Goal: Complete application form

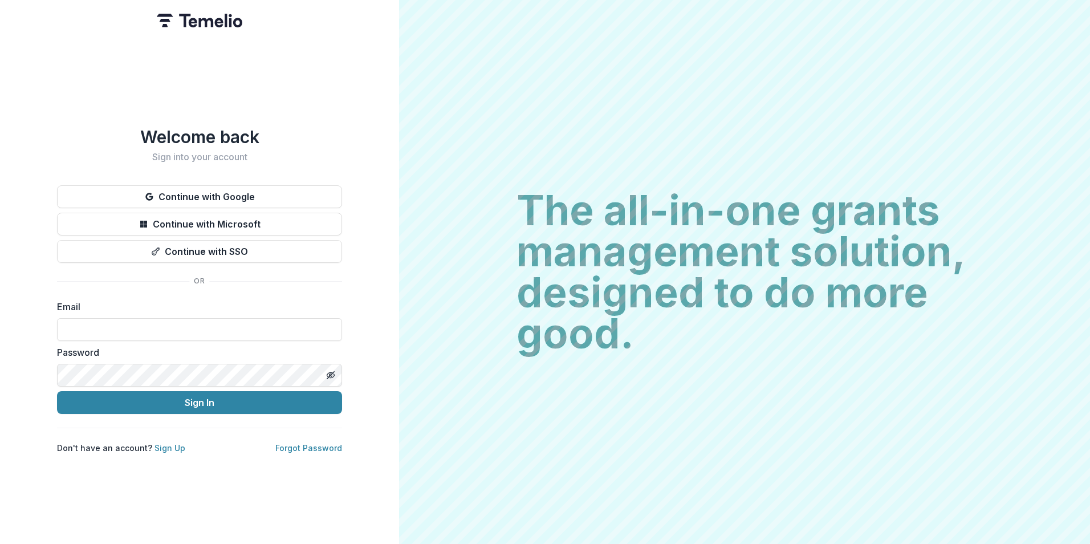
type input "**********"
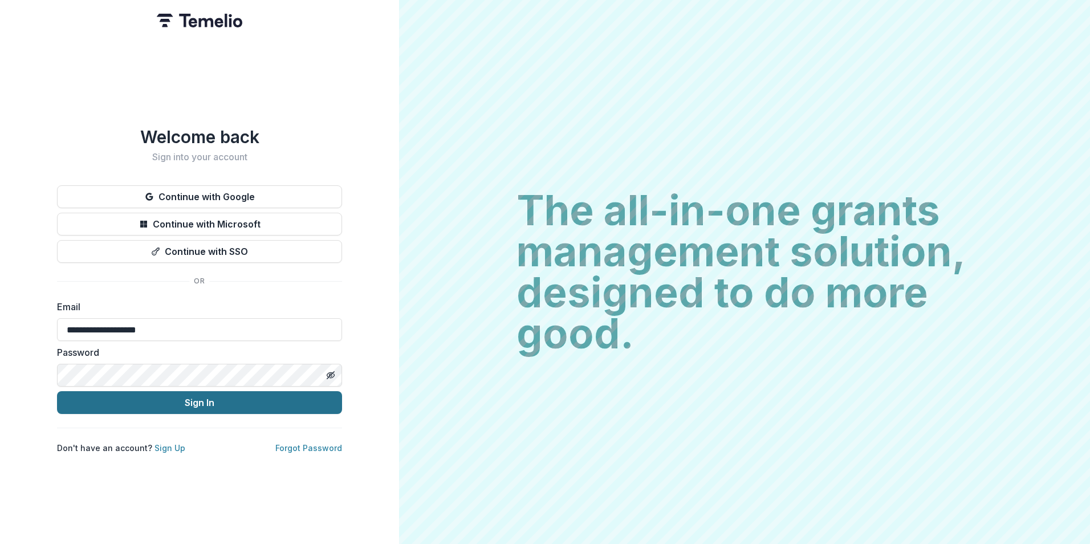
click at [189, 398] on button "Sign In" at bounding box center [199, 402] width 285 height 23
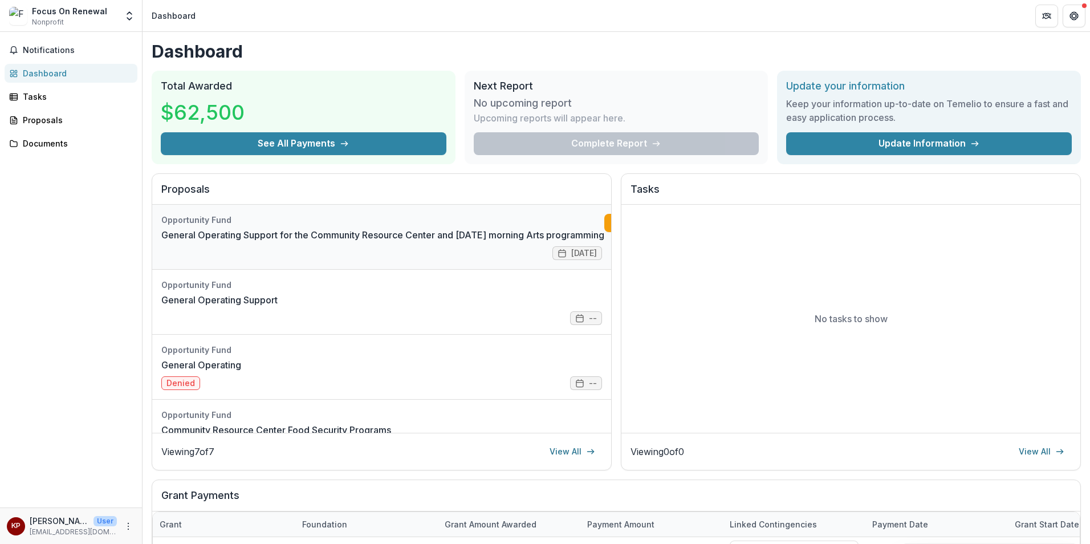
click at [372, 241] on link "General Operating Support for the Community Resource Center and [DATE] morning …" at bounding box center [382, 235] width 443 height 14
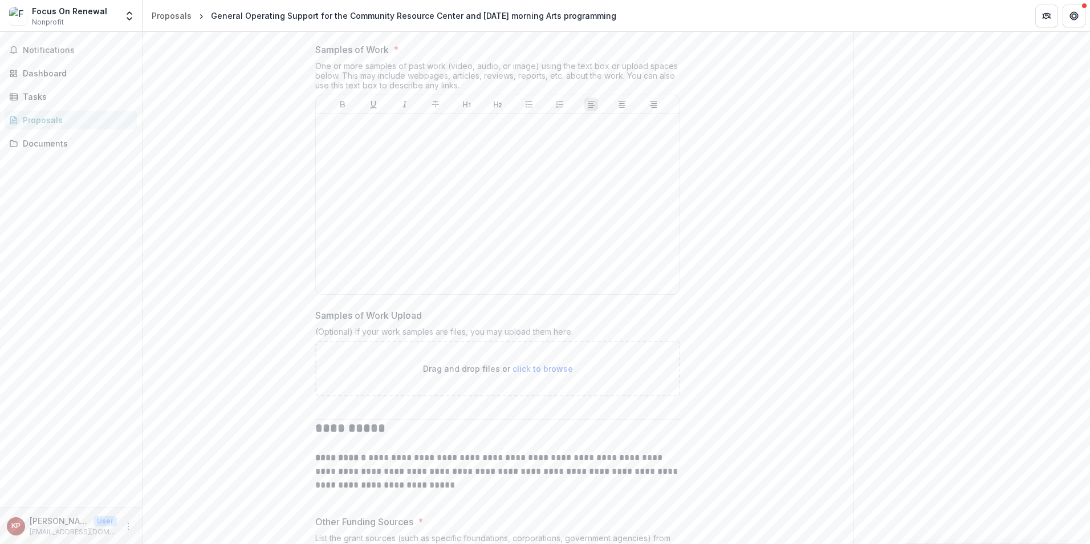
scroll to position [3648, 0]
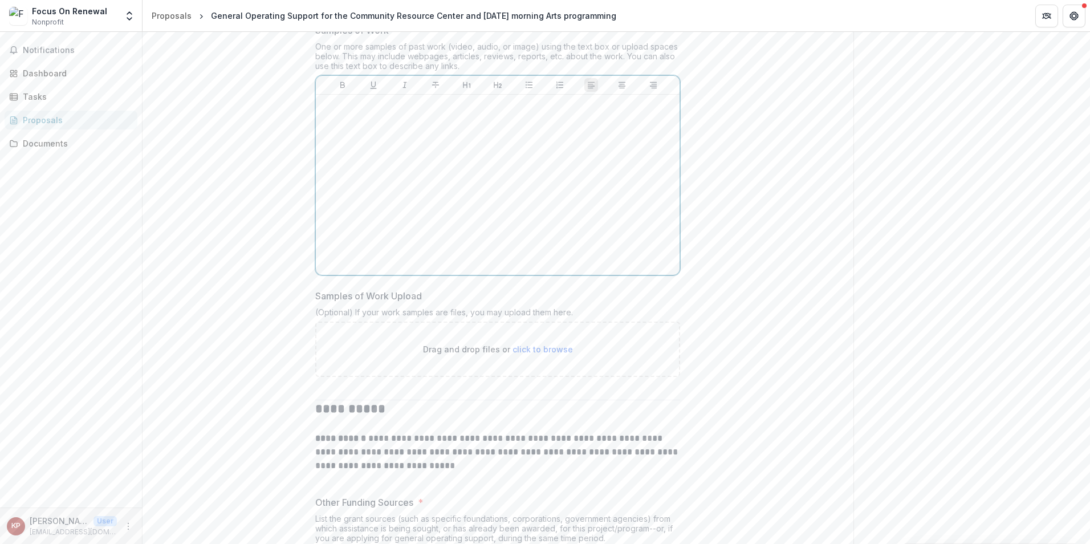
click at [397, 270] on div at bounding box center [497, 184] width 355 height 171
click at [554, 377] on div "Drag and drop files or click to browse" at bounding box center [497, 349] width 365 height 55
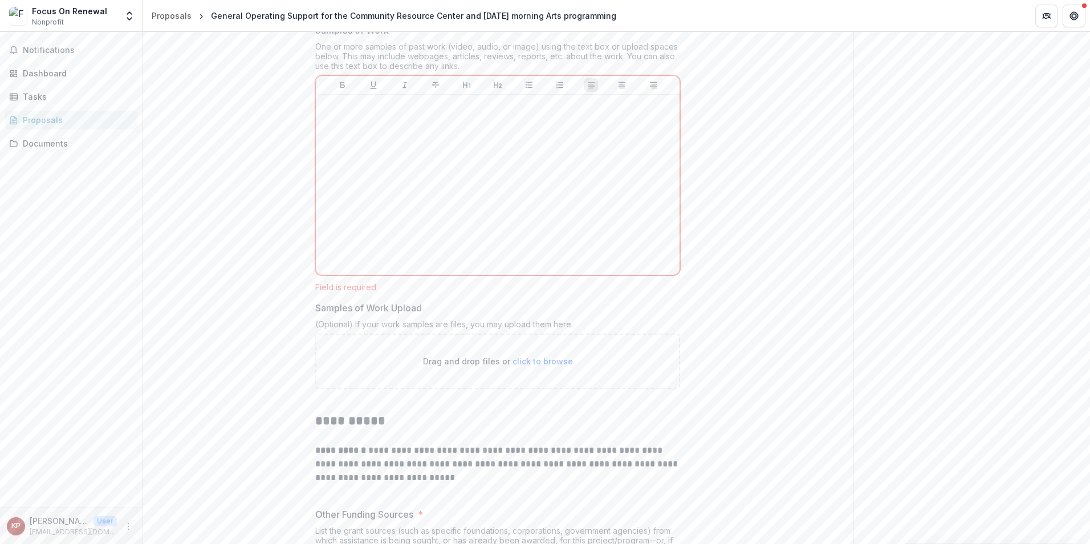
type input "**********"
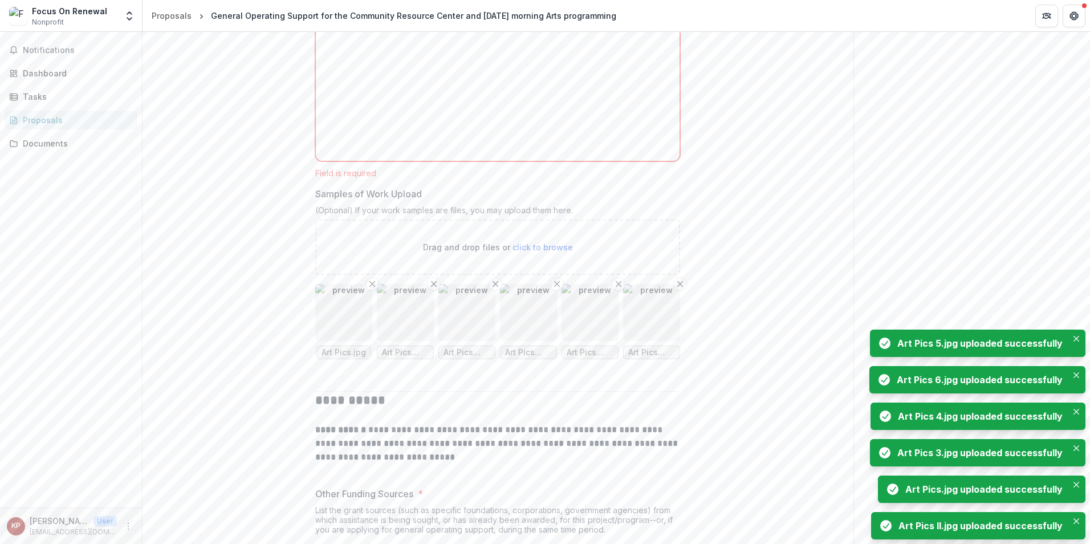
scroll to position [3705, 0]
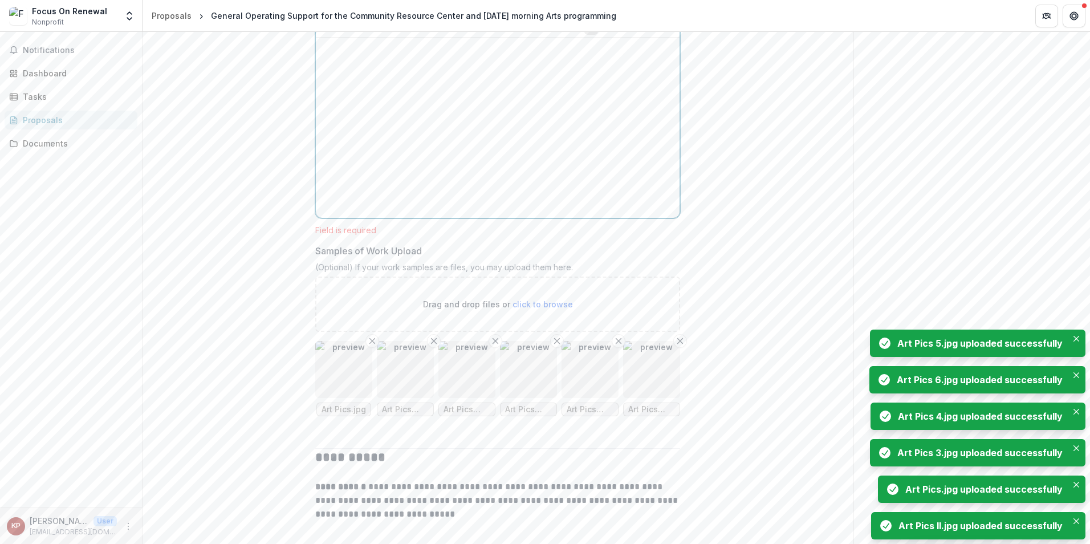
click at [365, 157] on div at bounding box center [497, 127] width 355 height 171
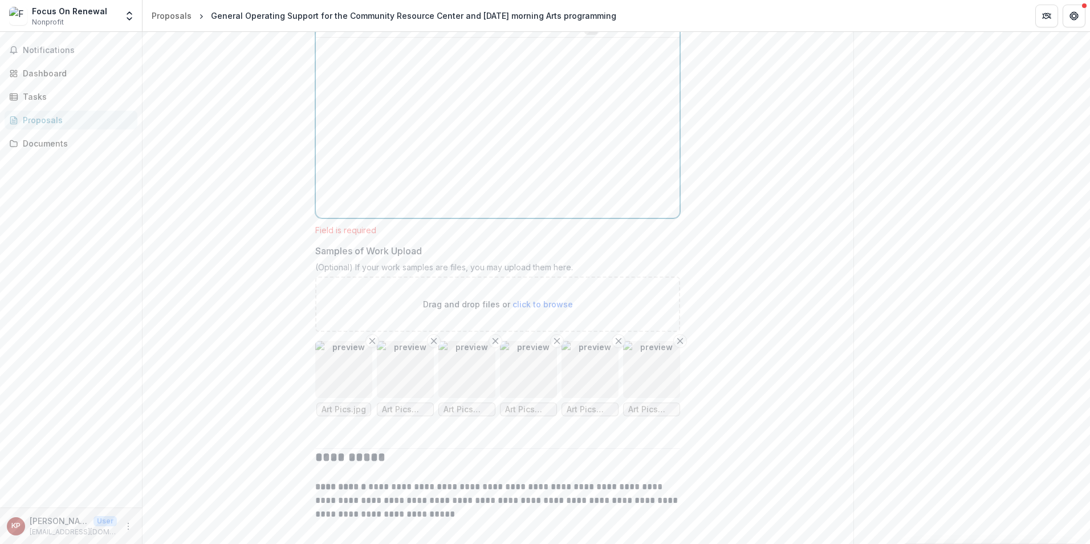
click at [358, 55] on p at bounding box center [497, 48] width 355 height 13
click at [195, 172] on div "**********" at bounding box center [498, 175] width 711 height 7304
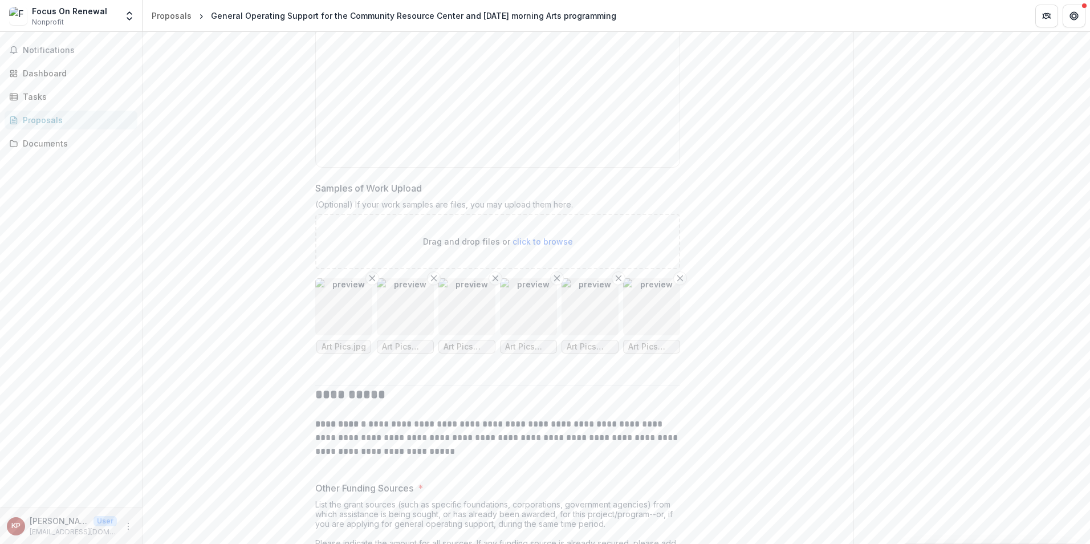
scroll to position [3762, 0]
click at [494, 276] on icon "Remove File" at bounding box center [495, 271] width 9 height 9
click at [555, 240] on span "click to browse" at bounding box center [542, 235] width 60 height 10
type input "**********"
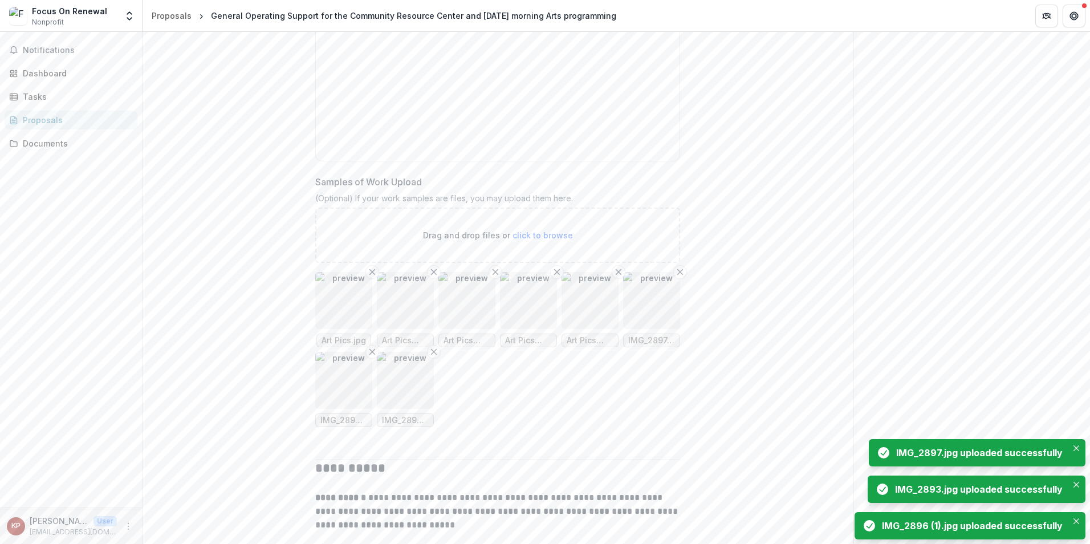
click at [242, 303] on div "**********" at bounding box center [498, 151] width 711 height 7371
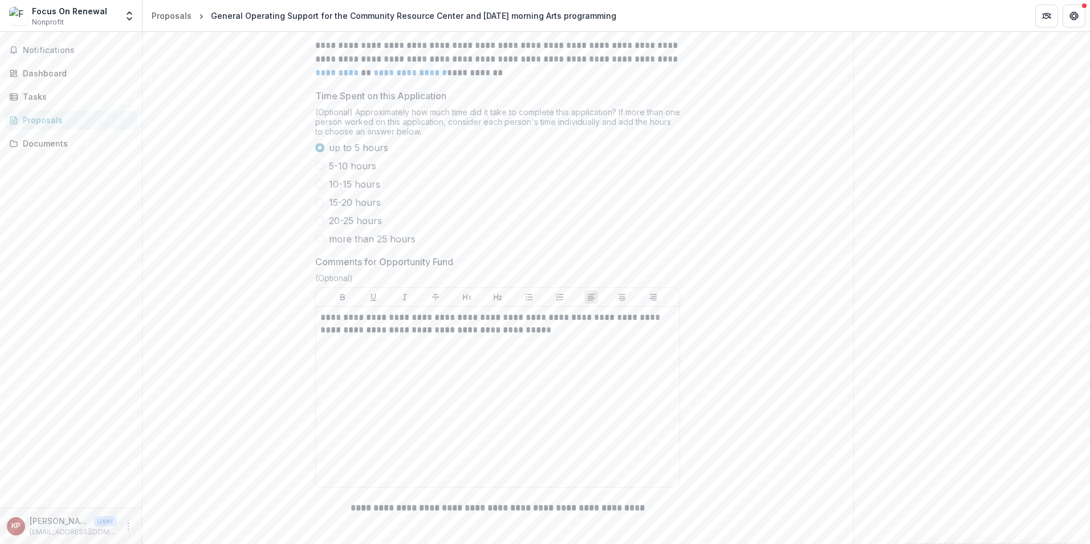
scroll to position [7173, 0]
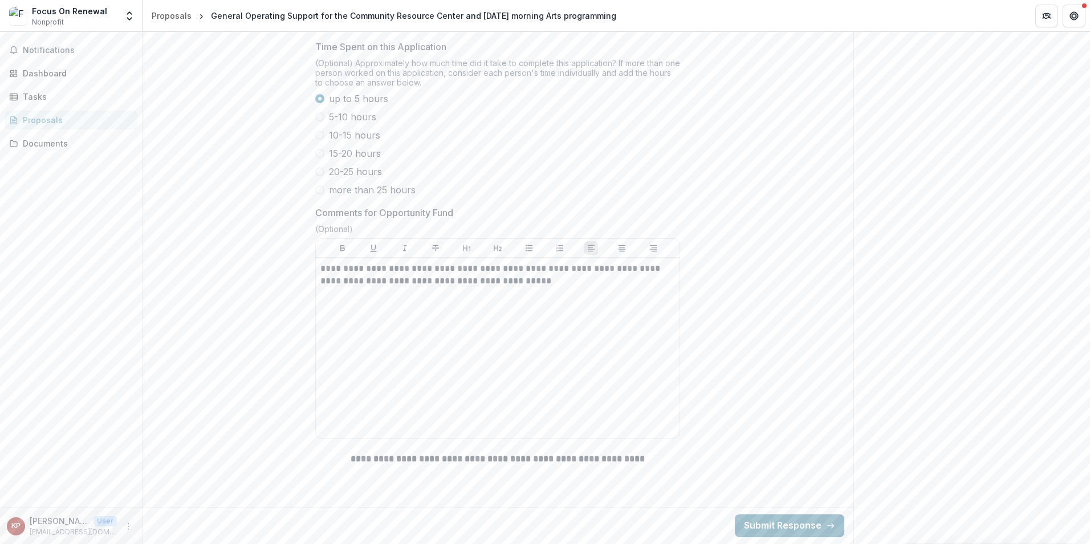
click at [798, 524] on button "Submit Response" at bounding box center [789, 525] width 109 height 23
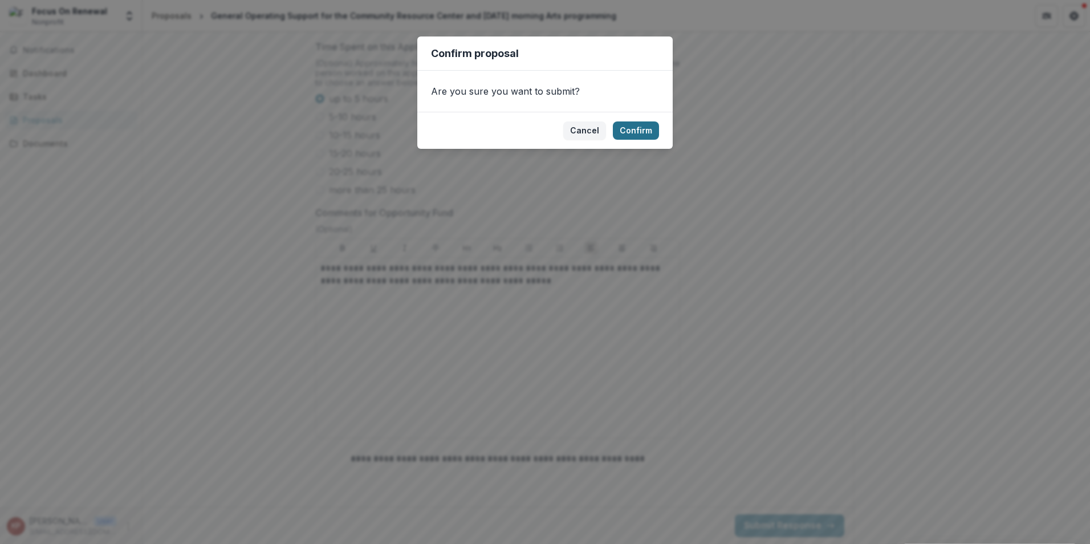
click at [638, 132] on button "Confirm" at bounding box center [636, 130] width 46 height 18
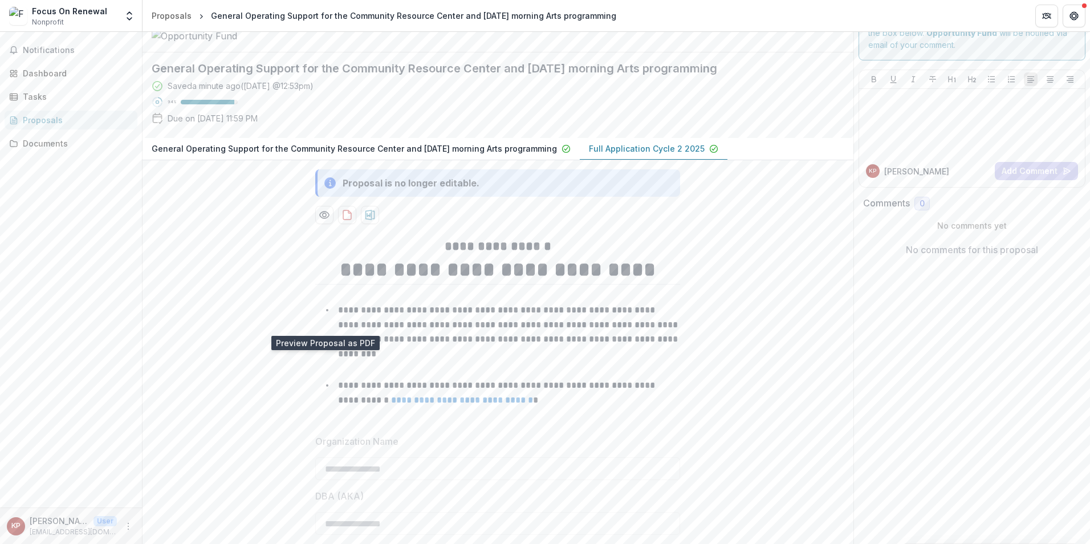
scroll to position [0, 0]
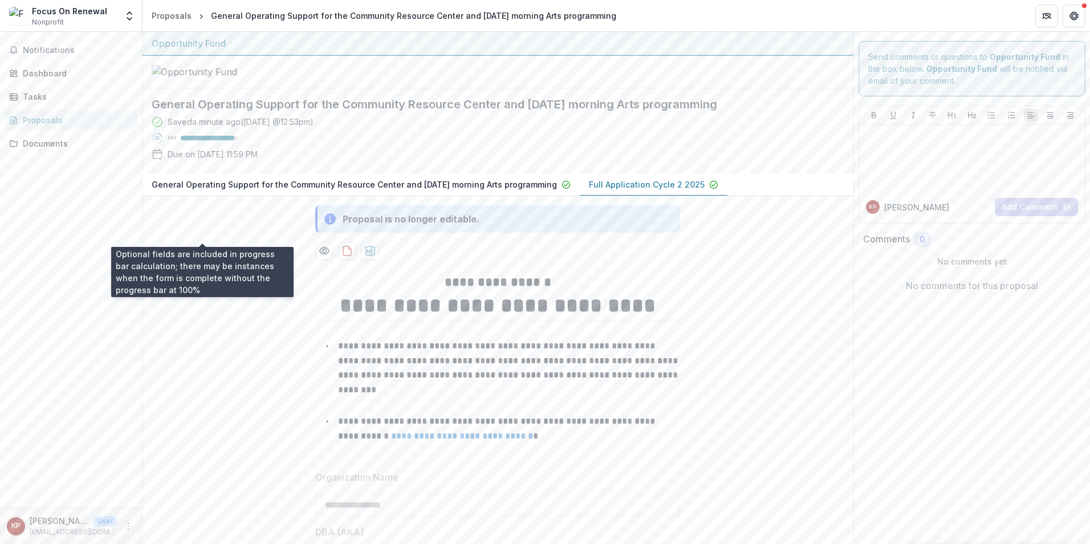
click at [213, 140] on div at bounding box center [208, 138] width 54 height 5
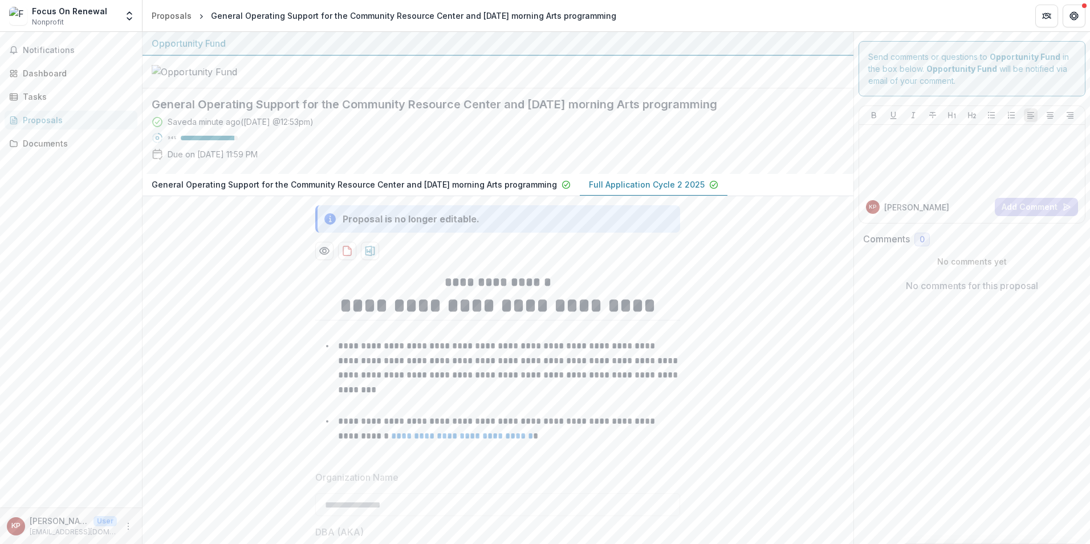
click at [213, 140] on div at bounding box center [208, 138] width 54 height 5
click at [50, 50] on span "Notifications" at bounding box center [72, 51] width 99 height 10
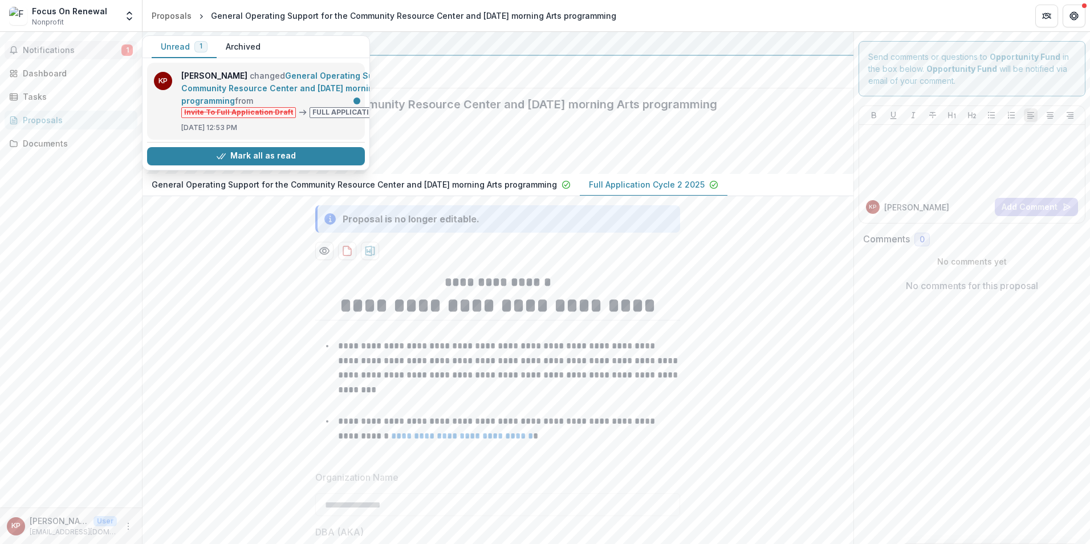
click at [206, 87] on link "General Operating Support for the Community Resource Center and [DATE] morning …" at bounding box center [302, 88] width 243 height 35
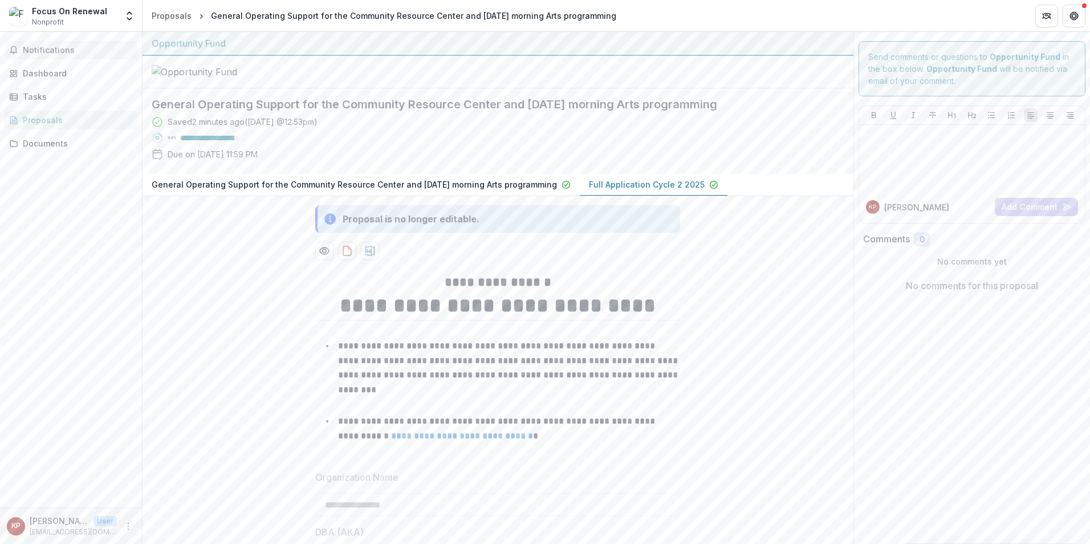
click at [54, 48] on span "Notifications" at bounding box center [78, 51] width 110 height 10
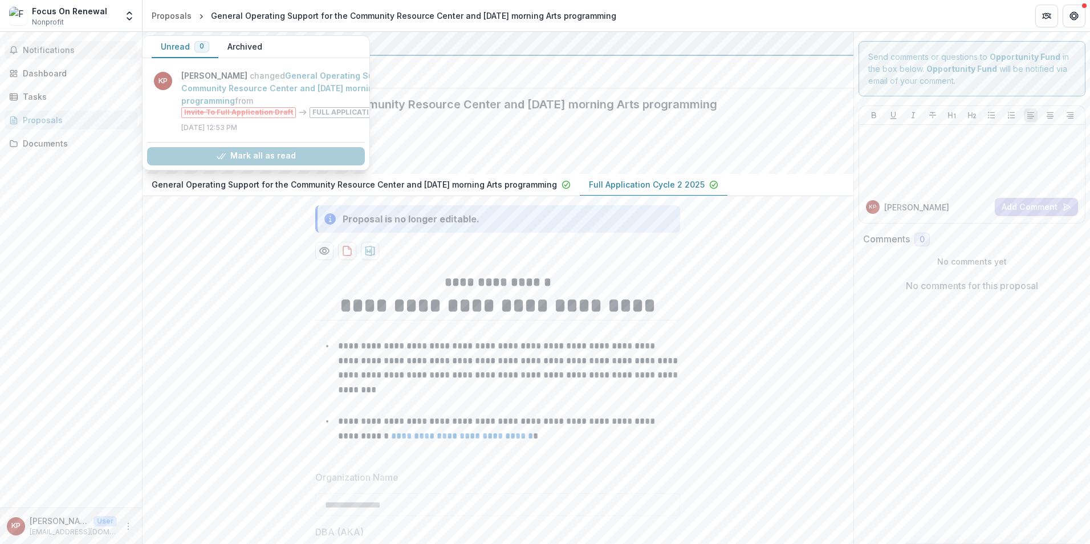
click at [180, 47] on button "Unread 0" at bounding box center [185, 47] width 67 height 22
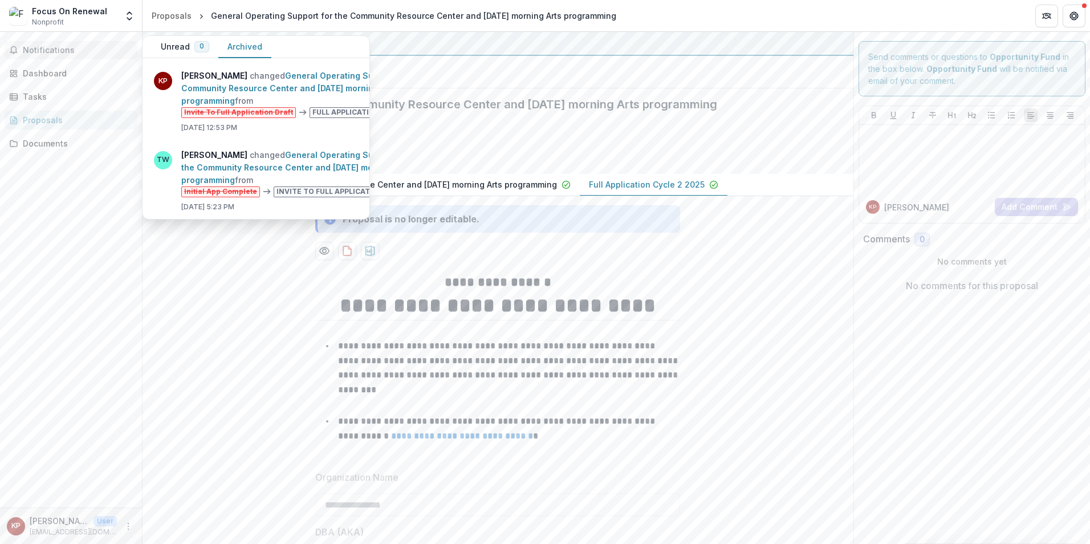
click at [234, 43] on button "Archived" at bounding box center [244, 47] width 53 height 22
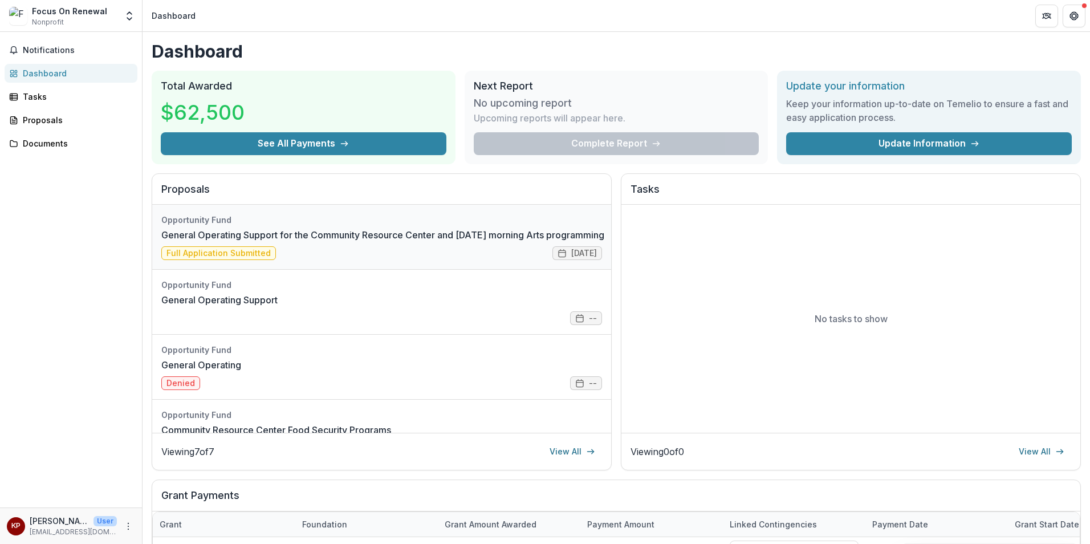
click at [487, 232] on link "General Operating Support for the Community Resource Center and [DATE] morning …" at bounding box center [382, 235] width 443 height 14
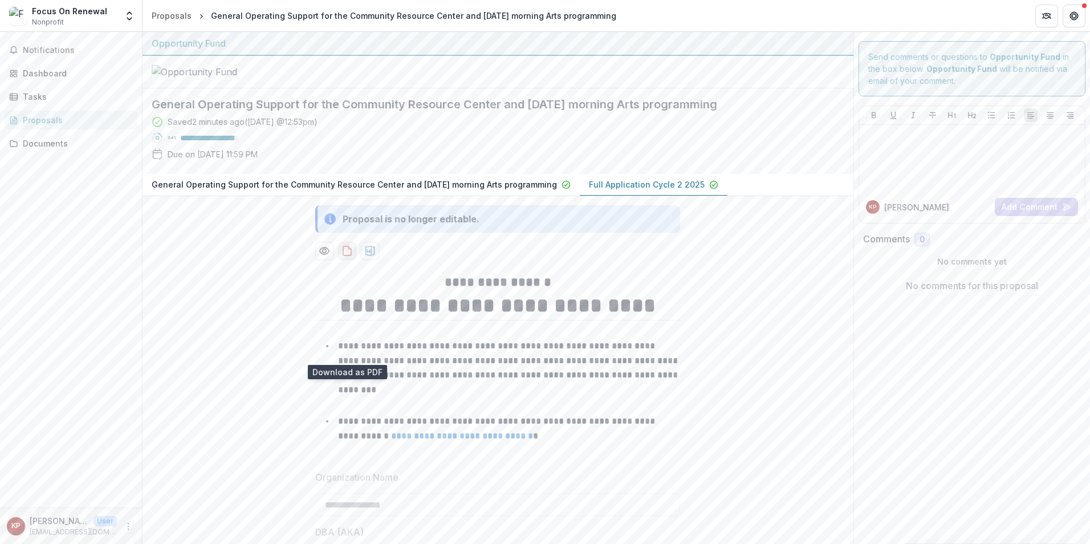
click at [343, 255] on icon "download-proposal" at bounding box center [347, 250] width 8 height 9
drag, startPoint x: 191, startPoint y: 364, endPoint x: 191, endPoint y: 355, distance: 9.1
